Goal: Transaction & Acquisition: Purchase product/service

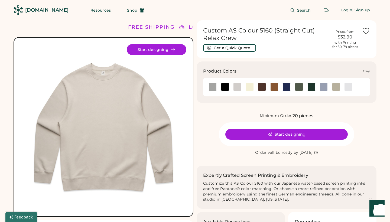
click at [275, 85] on div at bounding box center [275, 87] width 8 height 8
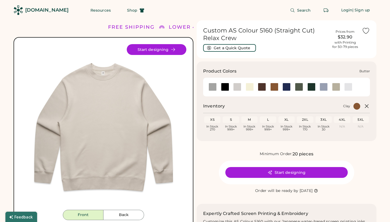
click at [244, 85] on div at bounding box center [250, 87] width 12 height 8
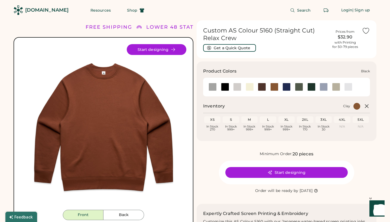
click at [229, 86] on div at bounding box center [225, 87] width 8 height 8
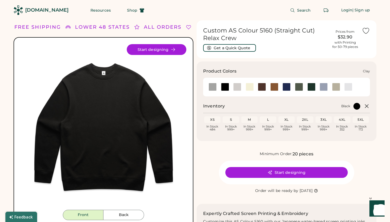
click at [274, 86] on div at bounding box center [275, 87] width 8 height 8
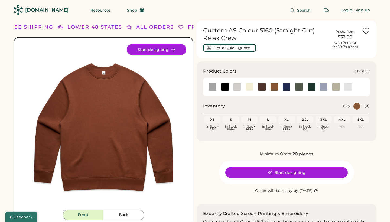
click at [263, 88] on div at bounding box center [262, 87] width 8 height 8
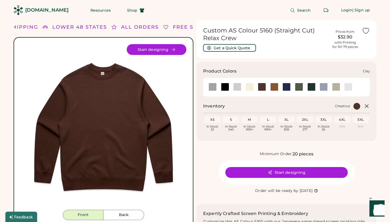
click at [275, 87] on div at bounding box center [275, 87] width 8 height 8
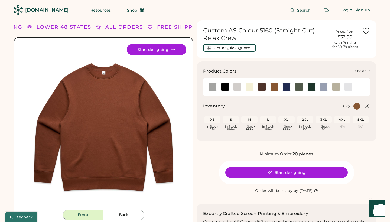
click at [263, 87] on div at bounding box center [262, 87] width 8 height 8
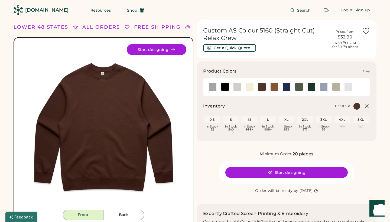
click at [278, 86] on div at bounding box center [275, 87] width 8 height 8
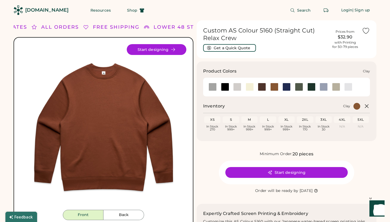
click at [276, 88] on div at bounding box center [275, 87] width 8 height 8
click at [215, 118] on div "XS" at bounding box center [213, 120] width 14 height 4
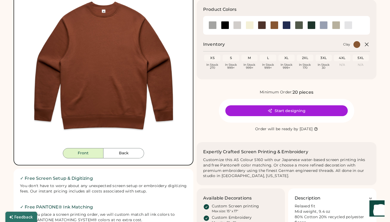
scroll to position [65, 0]
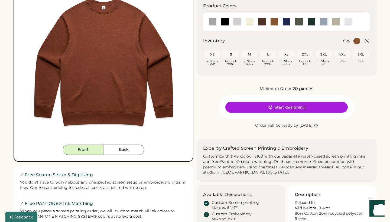
click at [287, 105] on button "Start designing" at bounding box center [287, 107] width 123 height 11
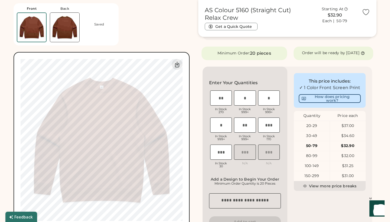
scroll to position [100, 0]
click at [223, 101] on input "input" at bounding box center [221, 97] width 22 height 15
type input "*"
click at [245, 104] on input "input" at bounding box center [245, 97] width 22 height 15
type input "*"
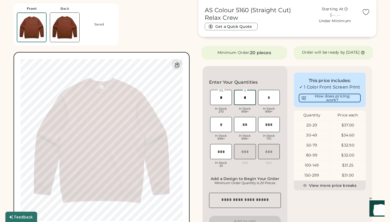
click at [271, 102] on input "input" at bounding box center [269, 97] width 22 height 15
type input "*"
click at [221, 129] on input "input" at bounding box center [221, 124] width 22 height 15
type input "*"
click at [248, 129] on input "input" at bounding box center [245, 124] width 22 height 15
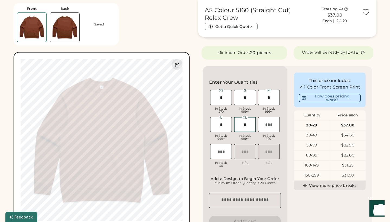
type input "*"
click at [270, 129] on input "input" at bounding box center [269, 124] width 22 height 15
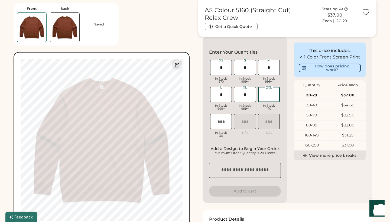
scroll to position [126, 0]
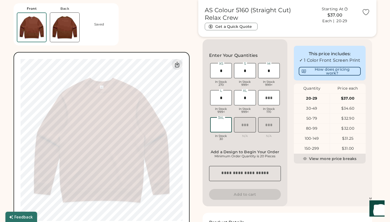
click at [223, 129] on input "input" at bounding box center [221, 124] width 22 height 15
click at [270, 101] on input "input" at bounding box center [269, 97] width 22 height 15
type input "*"
click at [196, 113] on div "Front Back Saved 0% 0% AS Colour 5160 (Straight Cut) Relax Crew Get a Quick Quo…" at bounding box center [195, 102] width 363 height 416
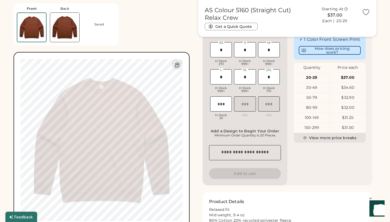
scroll to position [146, 0]
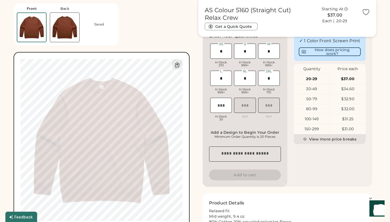
click at [241, 94] on div "In Stock 999+" at bounding box center [245, 91] width 22 height 6
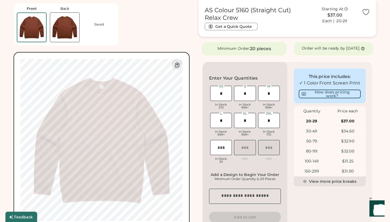
scroll to position [66, 0]
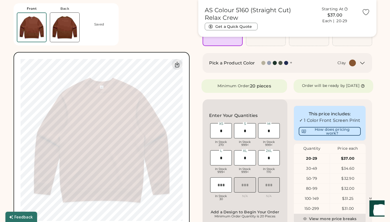
click at [269, 111] on div "Enter Your Quantities XS In Stock 270 S In Stock 999+ M In Stock 999+ L In Stoc…" at bounding box center [245, 183] width 85 height 167
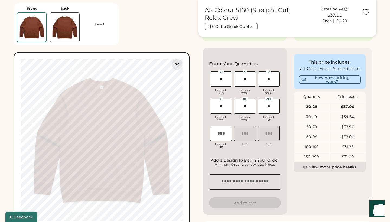
scroll to position [120, 0]
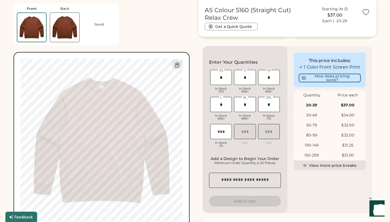
click at [251, 159] on div "Enter Your Quantities XS In Stock 270 S In Stock 999+ M In Stock 999+ L In Stoc…" at bounding box center [245, 129] width 85 height 167
click at [246, 206] on button "Add to cart" at bounding box center [245, 201] width 72 height 11
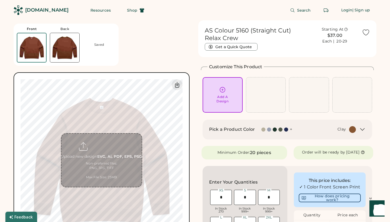
scroll to position [0, 0]
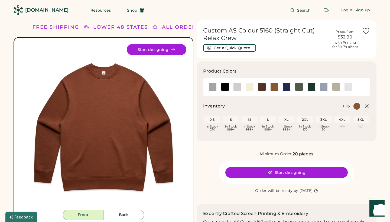
click at [214, 120] on div "XS" at bounding box center [213, 120] width 14 height 4
click at [244, 119] on div "M" at bounding box center [250, 120] width 14 height 4
click at [235, 47] on button "Get a Quick Quote" at bounding box center [229, 48] width 53 height 8
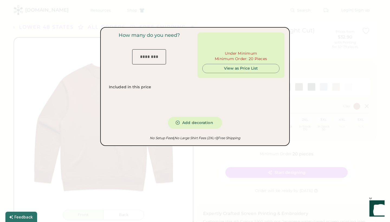
type input "***"
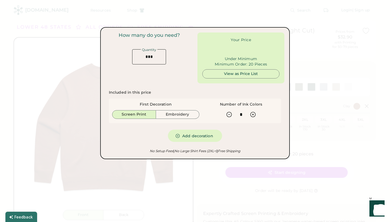
type input "******"
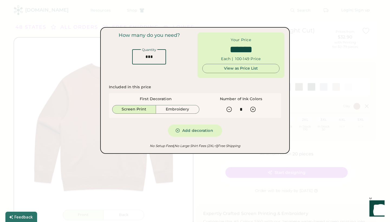
drag, startPoint x: 156, startPoint y: 59, endPoint x: 140, endPoint y: 59, distance: 15.5
click at [140, 59] on input "input" at bounding box center [149, 56] width 34 height 15
type input "*"
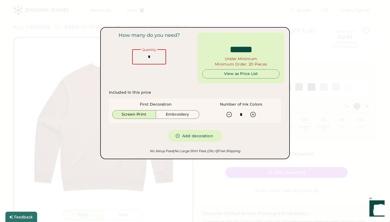
type input "******"
type input "**"
type input "******"
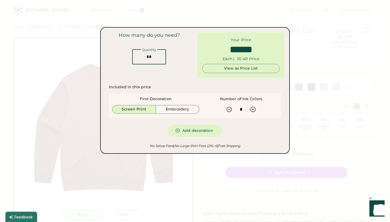
type input "**"
click at [143, 108] on button "Screen Print" at bounding box center [134, 109] width 44 height 9
click at [230, 110] on icon at bounding box center [229, 109] width 7 height 7
click at [229, 107] on icon at bounding box center [229, 109] width 5 height 5
